Goal: Task Accomplishment & Management: Use online tool/utility

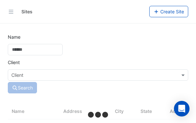
select select "***"
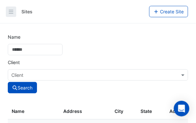
click at [12, 15] on button "button" at bounding box center [11, 11] width 10 height 10
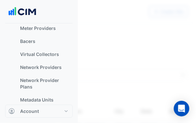
scroll to position [160, 0]
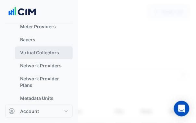
click at [43, 53] on link "Virtual Collectors" at bounding box center [44, 52] width 58 height 13
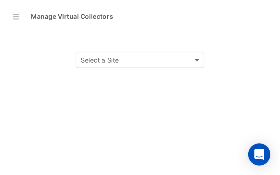
scroll to position [179, 0]
click at [72, 42] on input "text" at bounding box center [91, 42] width 70 height 7
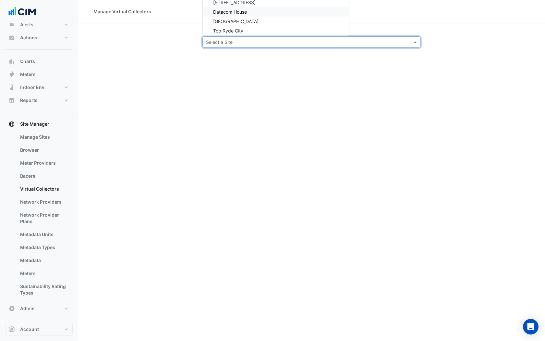
scroll to position [23, 0]
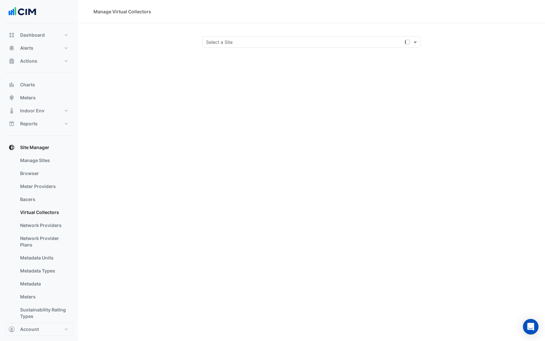
click at [212, 40] on input "text" at bounding box center [305, 42] width 198 height 7
click at [416, 44] on span at bounding box center [416, 42] width 8 height 7
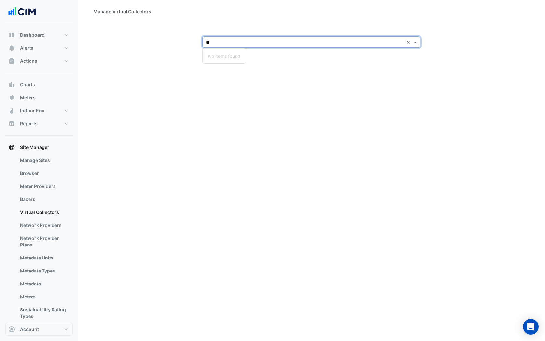
type input "*"
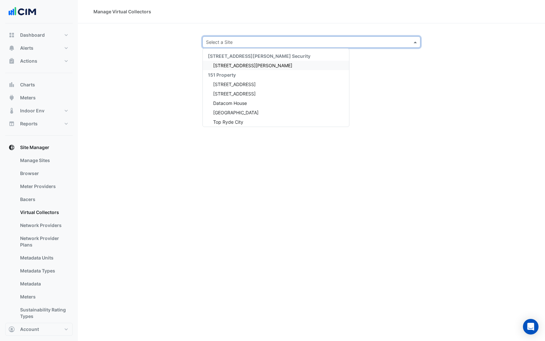
type input "*"
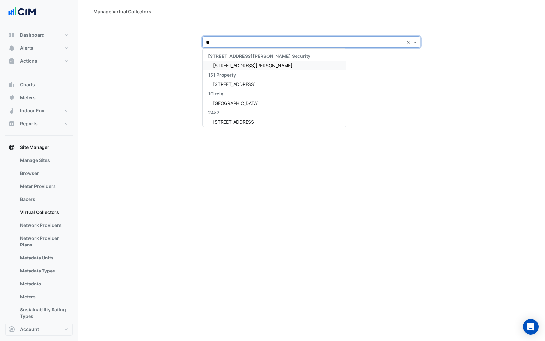
type input "*"
type input "*****"
click at [225, 63] on span "Depuy Synthes - [GEOGRAPHIC_DATA]" at bounding box center [254, 66] width 82 height 6
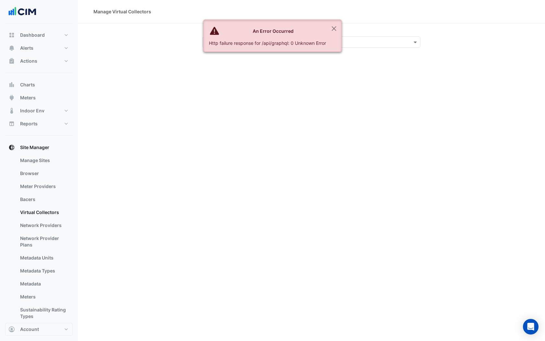
click at [171, 198] on div "Manage Virtual Collectors Select a Site" at bounding box center [311, 170] width 467 height 341
